Goal: Navigation & Orientation: Find specific page/section

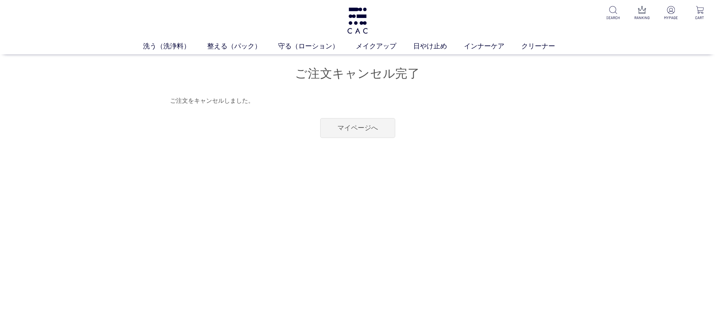
click at [365, 18] on img at bounding box center [357, 21] width 23 height 26
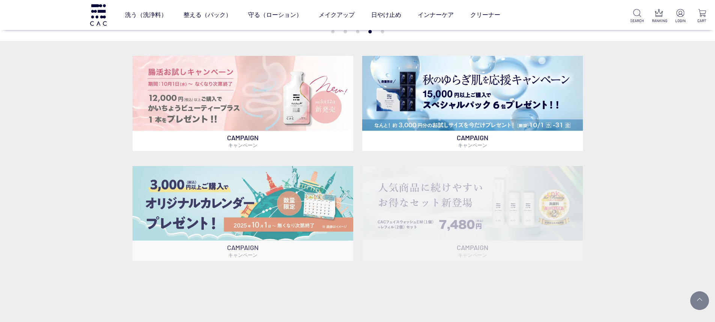
scroll to position [225, 0]
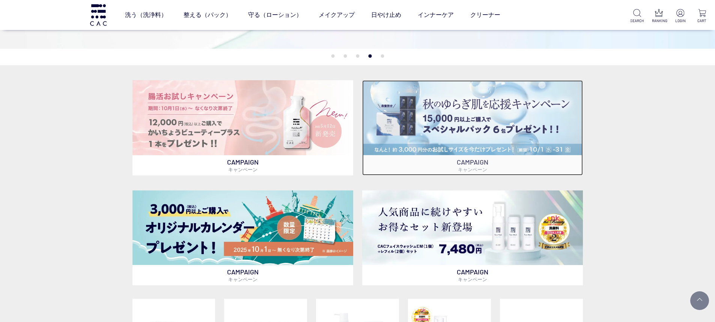
click at [417, 157] on p "CAMPAIGN キャンペーン" at bounding box center [472, 165] width 221 height 20
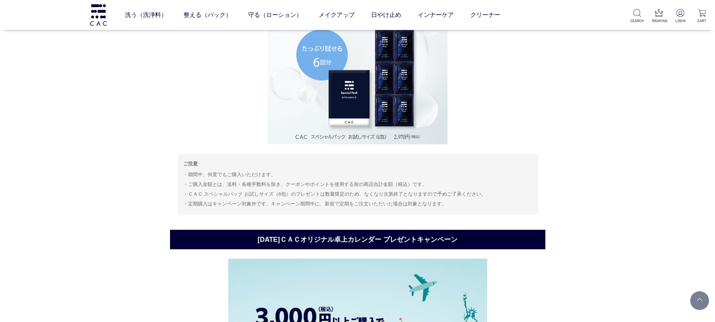
scroll to position [869, 0]
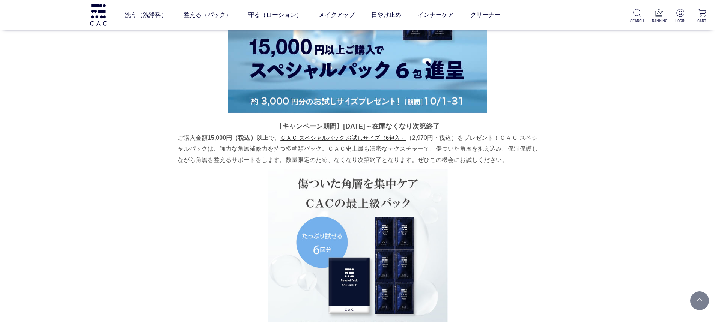
click at [86, 20] on div "洗う（洗浄料） 液体洗浄料 パウダー洗浄料 泡洗顔料 グッズ 整える（パック） フェイスパック ヘアパック 守る（ローション） 保湿化粧水 柔軟化粧水 美容液…" at bounding box center [286, 15] width 572 height 30
click at [99, 15] on img at bounding box center [98, 14] width 19 height 21
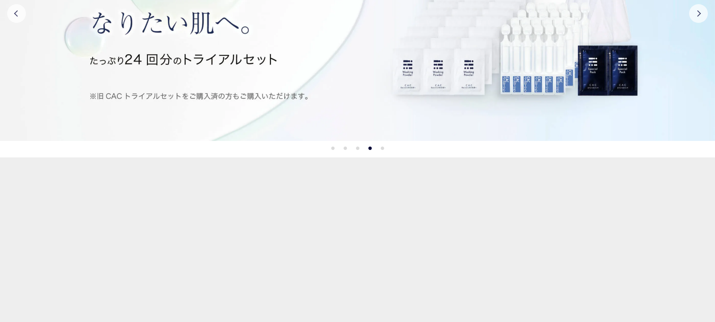
scroll to position [188, 0]
